Goal: Check status: Check status

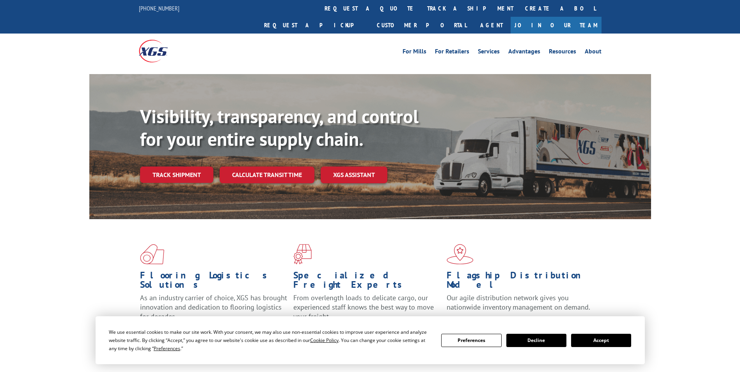
click at [589, 341] on button "Accept" at bounding box center [601, 340] width 60 height 13
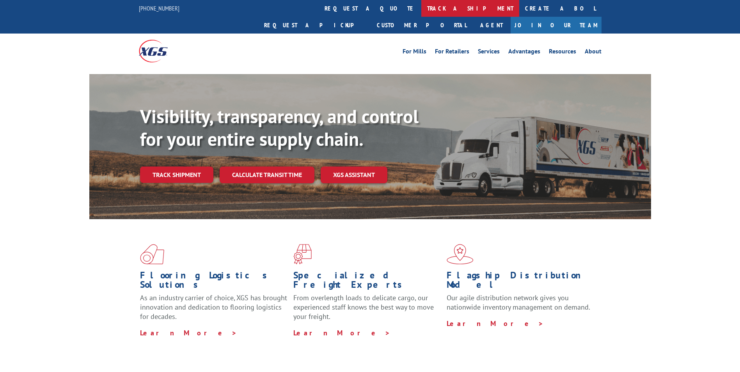
click at [421, 9] on link "track a shipment" at bounding box center [470, 8] width 98 height 17
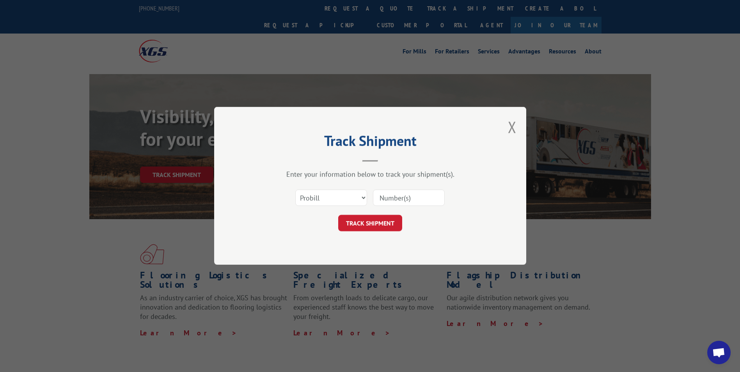
click at [394, 194] on input at bounding box center [409, 198] width 72 height 16
paste input "268342680"
type input "268342680"
click at [338, 215] on button "TRACK SHIPMENT" at bounding box center [370, 223] width 64 height 16
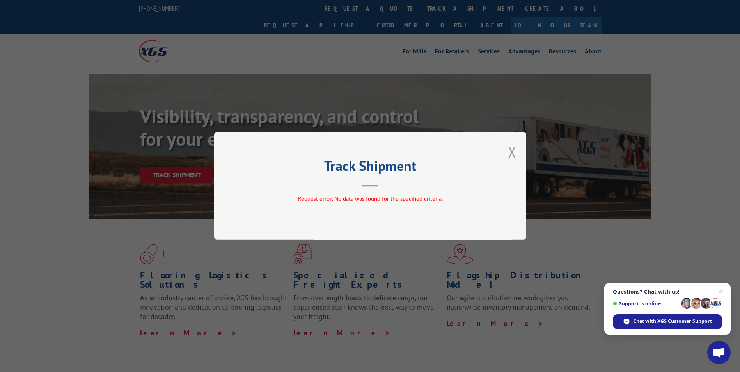
click at [510, 154] on button "Close modal" at bounding box center [512, 152] width 9 height 21
